Goal: Task Accomplishment & Management: Use online tool/utility

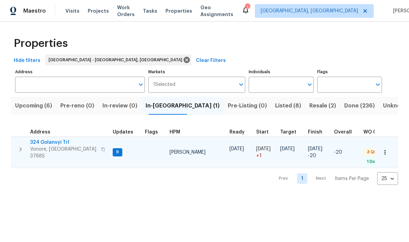
click at [56, 141] on span "324 Golanvyi Trl" at bounding box center [63, 142] width 67 height 7
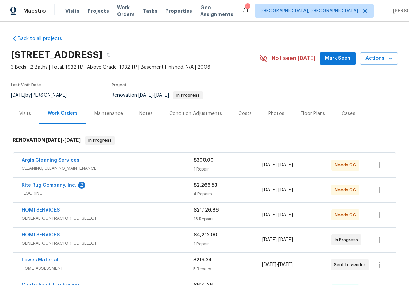
click at [64, 183] on link "Rite Rug Company, Inc." at bounding box center [49, 185] width 55 height 5
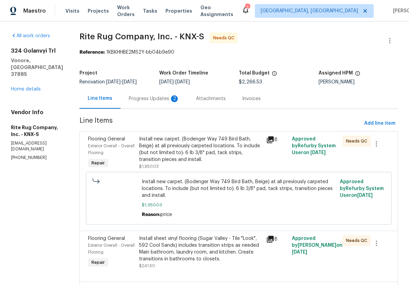
click at [170, 103] on div "Progress Updates 2" at bounding box center [153, 99] width 67 height 20
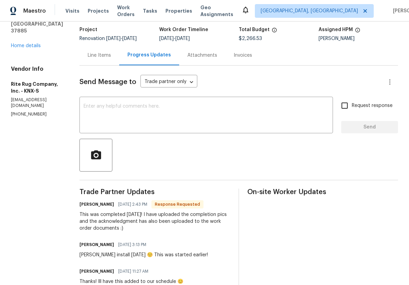
scroll to position [44, 0]
click at [111, 52] on div "Line Items" at bounding box center [99, 55] width 23 height 7
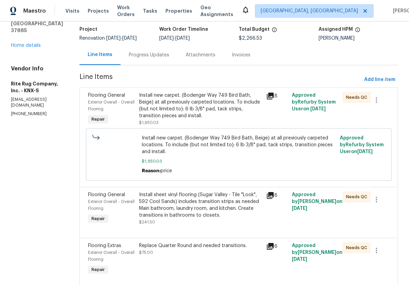
click at [205, 109] on div "Install new carpet. (Bodenger Way 749 Bird Bath, Beige) at all previously carpe…" at bounding box center [200, 105] width 123 height 27
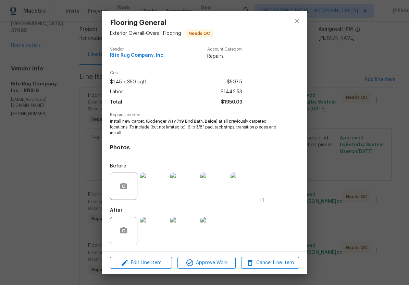
scroll to position [8, 0]
click at [153, 229] on img at bounding box center [153, 230] width 27 height 27
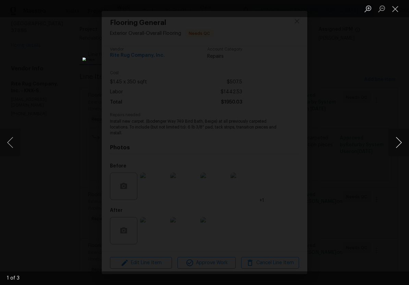
click at [398, 145] on button "Next image" at bounding box center [398, 142] width 21 height 27
click at [396, 145] on button "Next image" at bounding box center [398, 142] width 21 height 27
click at [398, 141] on button "Next image" at bounding box center [398, 142] width 21 height 27
click at [398, 147] on button "Next image" at bounding box center [398, 142] width 21 height 27
click at [367, 92] on div "Lightbox" at bounding box center [204, 142] width 409 height 285
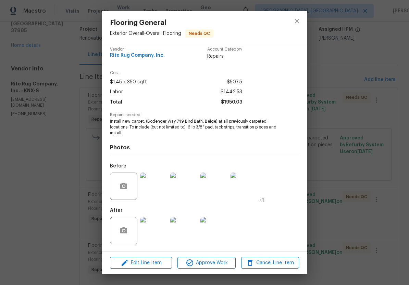
click at [366, 92] on div "Lightbox" at bounding box center [204, 142] width 409 height 285
click at [155, 230] on img at bounding box center [153, 230] width 27 height 27
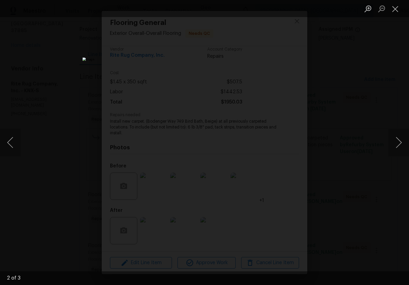
click at [347, 153] on div "Lightbox" at bounding box center [204, 142] width 409 height 285
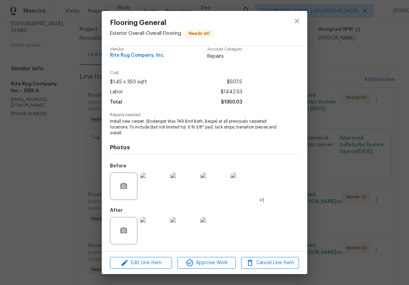
click at [350, 115] on div "Flooring General Exterior Overall - Overall Flooring Needs QC Vendor Rite Rug C…" at bounding box center [204, 142] width 409 height 285
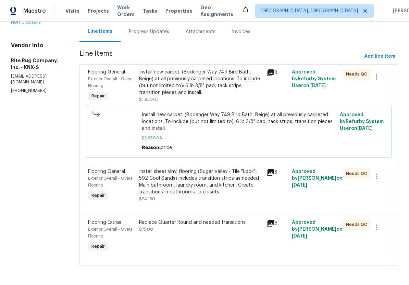
scroll to position [69, 0]
click at [188, 187] on div "Install sheet vinyl flooring (Sugar Valley - Tile "Look", 592 Cool Sands) inclu…" at bounding box center [200, 181] width 123 height 27
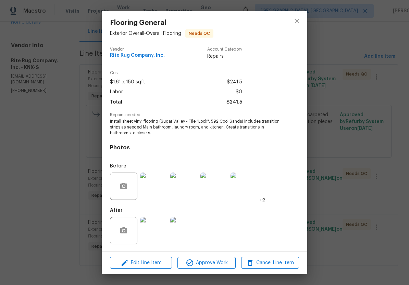
scroll to position [8, 0]
click at [161, 228] on img at bounding box center [153, 230] width 27 height 27
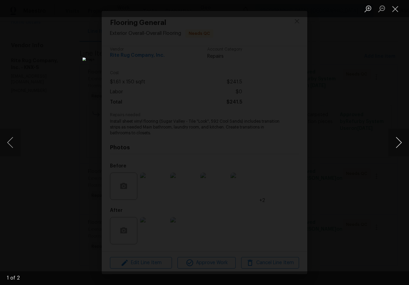
click at [398, 144] on button "Next image" at bounding box center [398, 142] width 21 height 27
click at [374, 77] on div "Lightbox" at bounding box center [204, 142] width 409 height 285
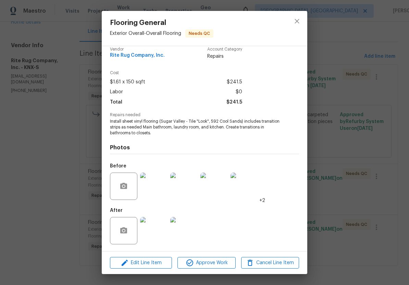
click at [372, 78] on div "Flooring General Exterior Overall - Overall Flooring Needs QC Vendor Rite Rug C…" at bounding box center [204, 142] width 409 height 285
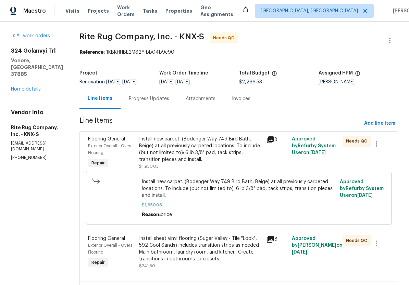
scroll to position [0, 0]
